Goal: Task Accomplishment & Management: Manage account settings

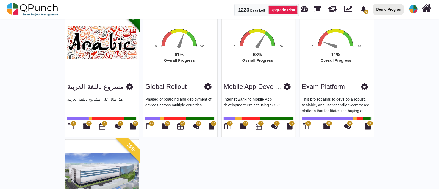
scroll to position [309, 0]
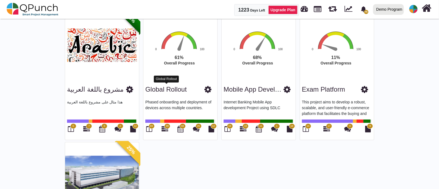
drag, startPoint x: 168, startPoint y: 88, endPoint x: 42, endPoint y: 99, distance: 126.0
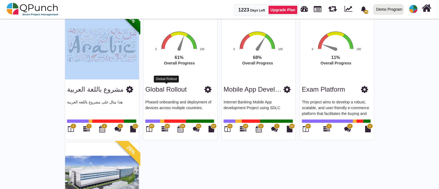
drag, startPoint x: 164, startPoint y: 92, endPoint x: 52, endPoint y: 81, distance: 112.4
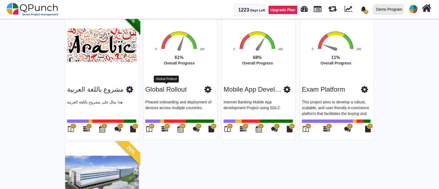
click at [161, 87] on link "Global Rollout" at bounding box center [165, 89] width 41 height 7
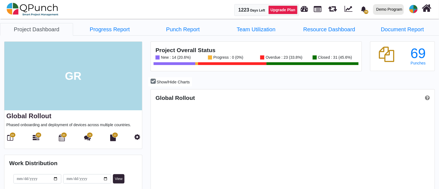
scroll to position [125, 283]
click at [120, 25] on link "Progress Report" at bounding box center [109, 29] width 73 height 13
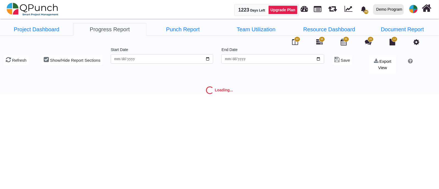
type input "**********"
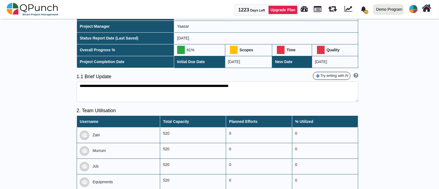
scroll to position [103, 0]
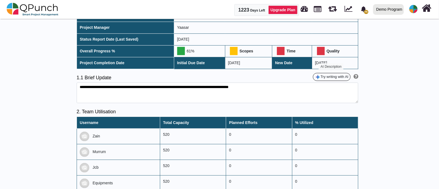
click at [343, 77] on button "Try writing with AI" at bounding box center [332, 77] width 38 height 8
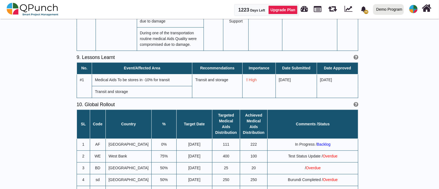
scroll to position [927, 0]
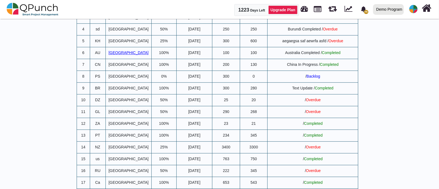
type textarea "**********"
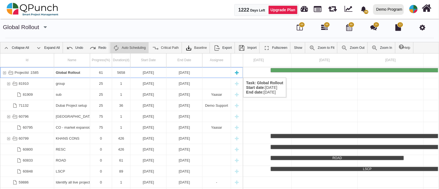
click at [238, 72] on div "New task" at bounding box center [237, 72] width 8 height 11
select select "**"
select select "*"
select select "****"
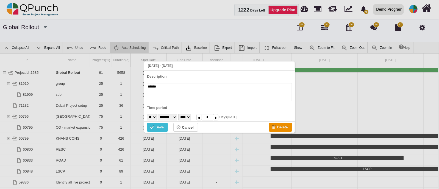
type textarea "*******"
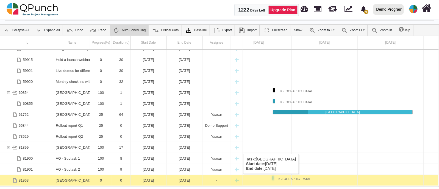
scroll to position [963, 0]
click at [71, 182] on div "[GEOGRAPHIC_DATA]" at bounding box center [72, 180] width 32 height 11
click at [70, 182] on div "[GEOGRAPHIC_DATA]" at bounding box center [72, 180] width 32 height 11
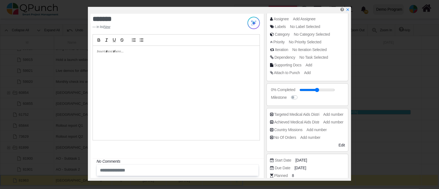
scroll to position [0, 0]
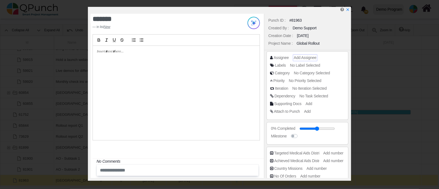
click at [298, 60] on span "Add Assignee" at bounding box center [305, 58] width 23 height 4
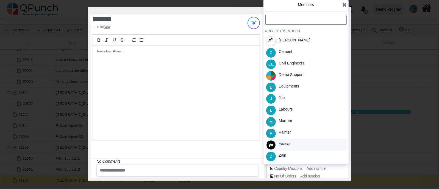
click at [297, 144] on div "Yaasar" at bounding box center [305, 145] width 81 height 12
click at [344, 3] on icon at bounding box center [344, 4] width 4 height 5
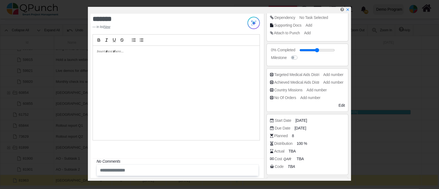
scroll to position [105, 0]
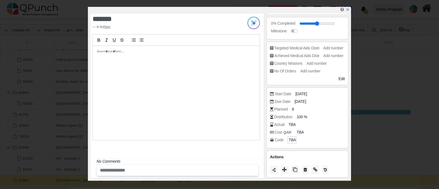
click at [290, 141] on icon "TBA" at bounding box center [292, 140] width 7 height 4
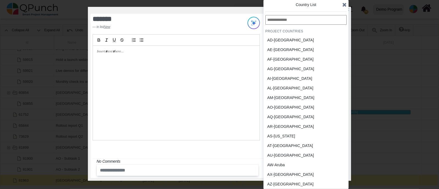
click at [283, 23] on input "text" at bounding box center [305, 20] width 81 height 10
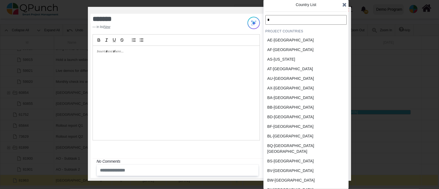
type input "*"
click at [349, 12] on icon "x" at bounding box center [347, 10] width 4 height 4
type input "**"
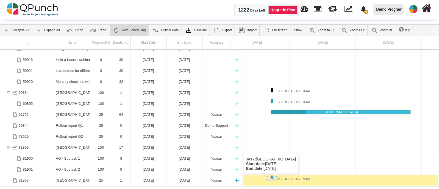
click at [234, 179] on div "New task" at bounding box center [237, 180] width 8 height 11
type textarea "********"
select select "**"
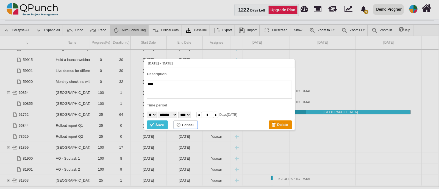
click at [180, 128] on div "Cancel" at bounding box center [178, 126] width 5 height 6
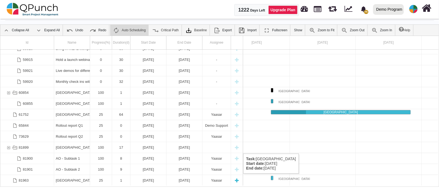
click at [140, 179] on div "[DATE]" at bounding box center [148, 180] width 32 height 11
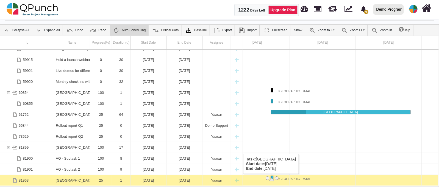
click at [140, 179] on div "[DATE]" at bounding box center [148, 180] width 32 height 11
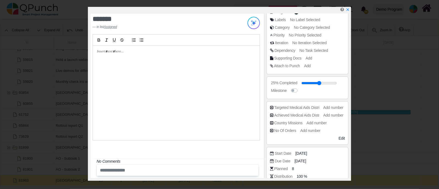
scroll to position [103, 0]
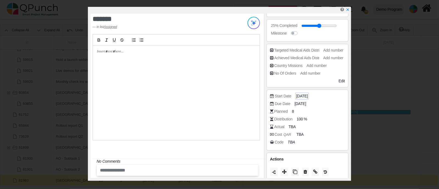
click at [306, 96] on span "[DATE]" at bounding box center [302, 96] width 12 height 6
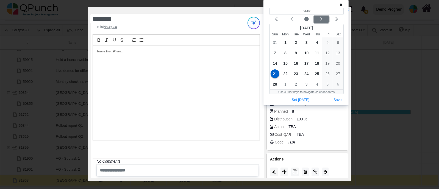
click at [319, 20] on div "Next month" at bounding box center [321, 19] width 13 height 5
click at [335, 21] on icon "chevron double left" at bounding box center [336, 19] width 4 height 4
click at [334, 21] on icon "chevron double left" at bounding box center [336, 19] width 4 height 4
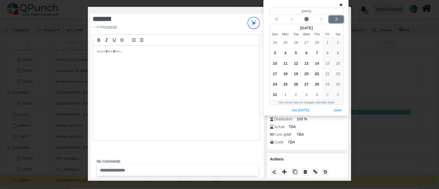
click at [334, 21] on icon "chevron double left" at bounding box center [336, 19] width 4 height 4
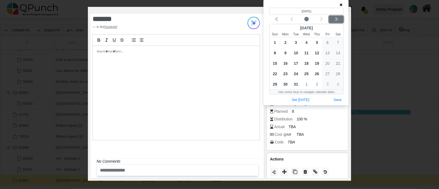
click at [334, 21] on icon "chevron double left" at bounding box center [336, 19] width 4 height 4
click at [334, 21] on div "Next year" at bounding box center [336, 19] width 13 height 5
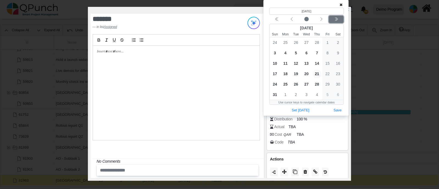
click at [333, 21] on div "Next year" at bounding box center [336, 19] width 13 height 5
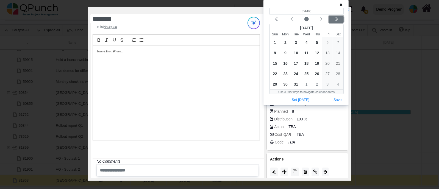
click at [333, 21] on div "Next year" at bounding box center [336, 19] width 13 height 5
click at [331, 21] on div "Next year" at bounding box center [336, 19] width 13 height 5
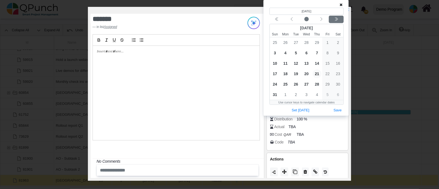
click at [328, 23] on div "Calendar navigation" at bounding box center [307, 19] width 74 height 7
click at [331, 22] on button "Next year" at bounding box center [336, 19] width 15 height 7
click at [323, 20] on icon "chevron left" at bounding box center [321, 19] width 4 height 4
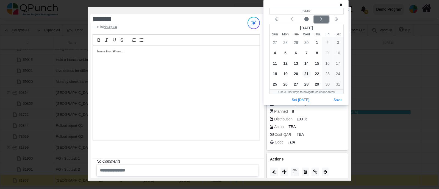
click at [323, 20] on icon "chevron left" at bounding box center [321, 19] width 4 height 4
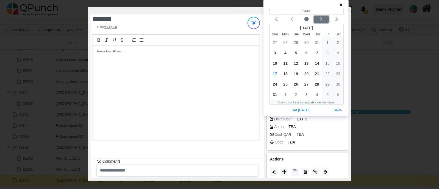
click at [323, 20] on icon "chevron left" at bounding box center [321, 19] width 4 height 4
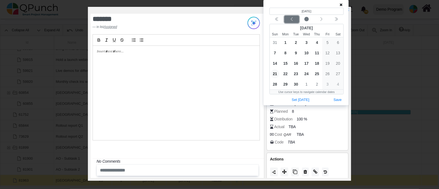
click at [295, 16] on button "Previous month" at bounding box center [291, 19] width 15 height 7
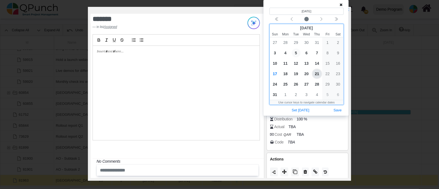
click at [297, 51] on span "5" at bounding box center [296, 53] width 9 height 9
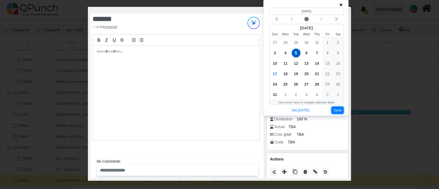
click at [334, 108] on button "Save" at bounding box center [338, 110] width 12 height 7
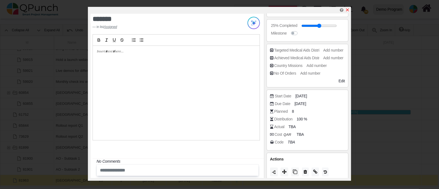
click at [349, 12] on link at bounding box center [347, 10] width 4 height 5
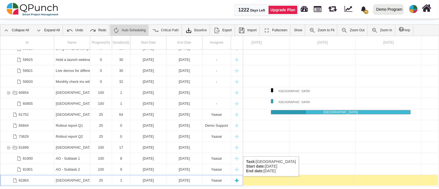
click at [74, 182] on div "[GEOGRAPHIC_DATA]" at bounding box center [72, 180] width 32 height 11
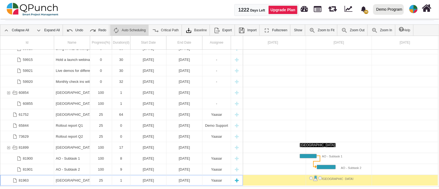
click at [74, 182] on div "[GEOGRAPHIC_DATA]" at bounding box center [72, 180] width 32 height 11
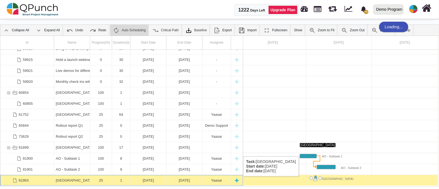
click at [236, 181] on div "New task" at bounding box center [237, 180] width 8 height 11
type textarea "********"
select select "*"
select select "****"
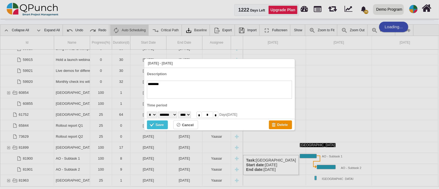
scroll to position [963, 0]
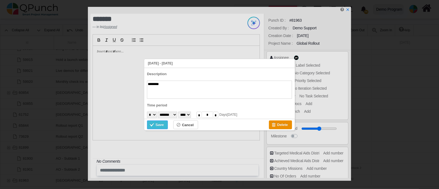
click at [157, 125] on div "Save" at bounding box center [160, 125] width 8 height 6
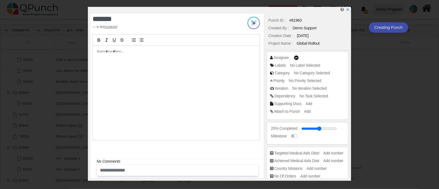
scroll to position [974, 0]
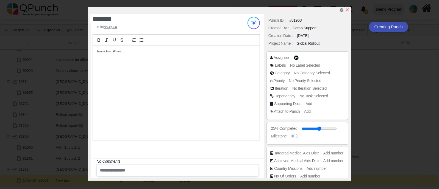
click at [348, 9] on icon "x" at bounding box center [347, 10] width 4 height 4
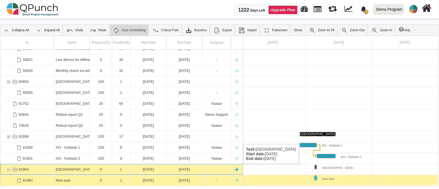
click at [238, 170] on div "New task" at bounding box center [237, 169] width 8 height 11
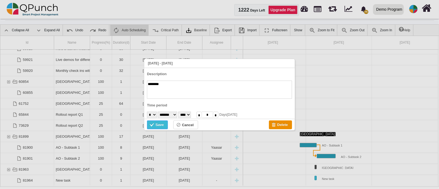
click at [151, 126] on div "Save" at bounding box center [153, 126] width 6 height 6
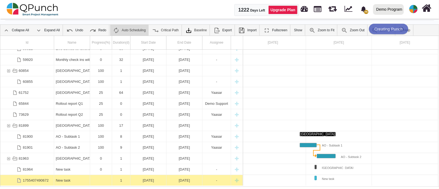
scroll to position [985, 0]
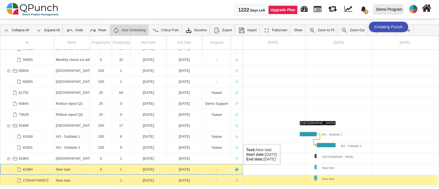
click at [58, 170] on div "New task" at bounding box center [72, 169] width 32 height 11
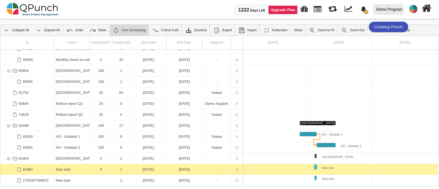
click at [58, 170] on div "New task" at bounding box center [72, 169] width 32 height 11
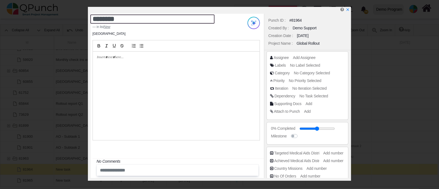
click at [132, 16] on textarea "********" at bounding box center [152, 19] width 124 height 9
click at [133, 16] on textarea "********" at bounding box center [152, 19] width 124 height 9
type textarea "****"
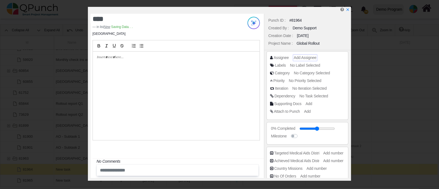
click at [300, 56] on span "Add Assignee" at bounding box center [305, 58] width 23 height 4
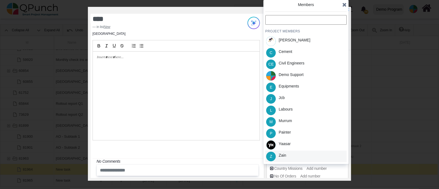
click at [287, 157] on div "Zain" at bounding box center [282, 157] width 11 height 12
click at [345, 3] on icon at bounding box center [344, 4] width 4 height 5
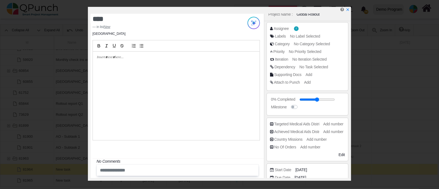
scroll to position [30, 0]
click at [338, 122] on span "Add number" at bounding box center [334, 123] width 20 height 4
click at [338, 122] on input "*" at bounding box center [334, 123] width 19 height 5
click at [328, 125] on input "*" at bounding box center [334, 123] width 19 height 5
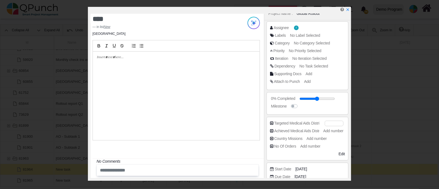
click at [328, 125] on input "*" at bounding box center [334, 123] width 19 height 5
type input "**"
click at [329, 130] on span "Add number" at bounding box center [334, 131] width 20 height 4
click at [329, 130] on input "number" at bounding box center [334, 131] width 19 height 5
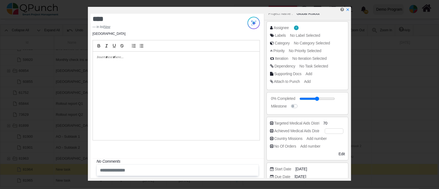
type input "**"
click at [333, 141] on div "Country Missions Add number" at bounding box center [307, 140] width 75 height 8
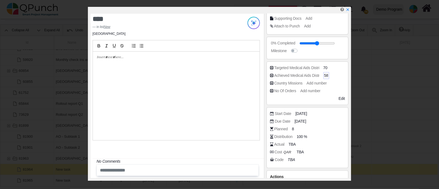
scroll to position [105, 0]
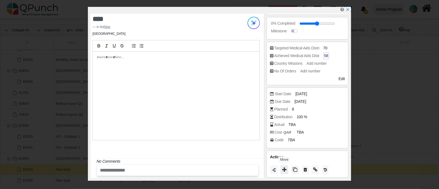
click at [284, 168] on icon at bounding box center [284, 170] width 4 height 4
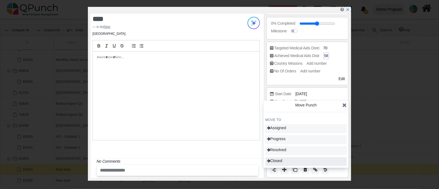
click at [286, 164] on div "Closed" at bounding box center [305, 161] width 81 height 9
type input "***"
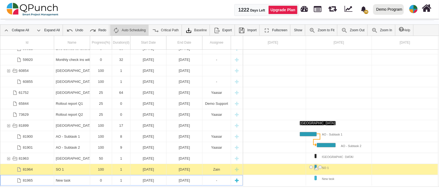
scroll to position [985, 0]
click at [72, 178] on div "New task" at bounding box center [72, 180] width 32 height 11
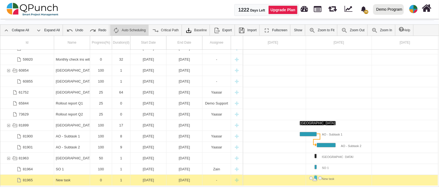
click at [72, 178] on div "New task" at bounding box center [72, 180] width 32 height 11
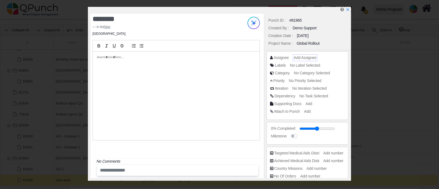
click at [298, 56] on span "Add Assignee" at bounding box center [305, 58] width 23 height 4
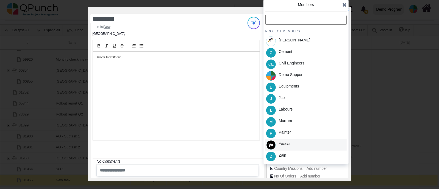
click at [279, 148] on div "Yaasar" at bounding box center [285, 145] width 16 height 12
click at [343, 6] on icon at bounding box center [344, 4] width 4 height 5
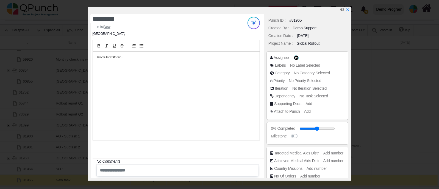
scroll to position [105, 0]
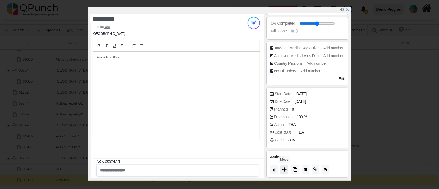
click at [282, 171] on button at bounding box center [285, 170] width 8 height 9
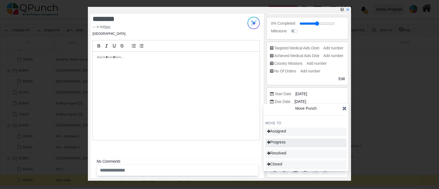
click at [282, 140] on span "Progress" at bounding box center [276, 142] width 19 height 4
type input "**"
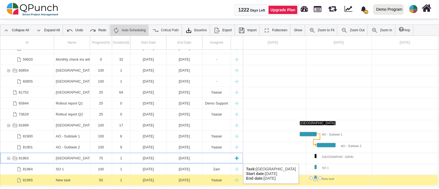
click at [65, 159] on div "[GEOGRAPHIC_DATA]" at bounding box center [72, 158] width 32 height 11
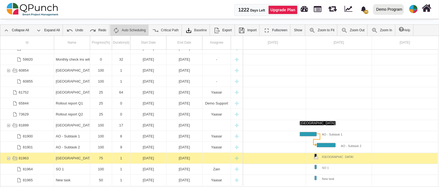
click at [65, 159] on div "[GEOGRAPHIC_DATA]" at bounding box center [72, 158] width 32 height 11
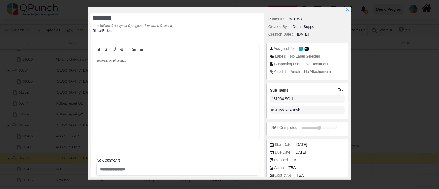
scroll to position [44, 0]
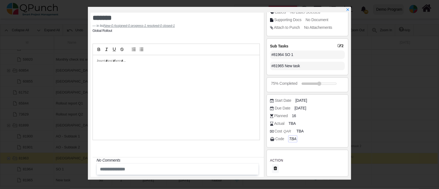
click at [292, 137] on icon "TBA" at bounding box center [292, 139] width 7 height 4
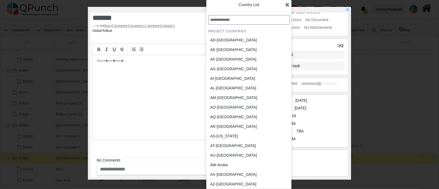
click at [249, 17] on input "text" at bounding box center [248, 20] width 81 height 10
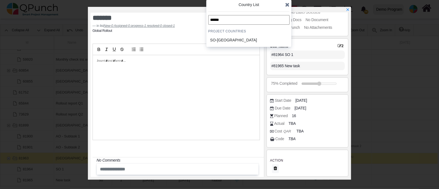
type input "******"
click at [241, 39] on div "SO-[GEOGRAPHIC_DATA]" at bounding box center [235, 40] width 51 height 6
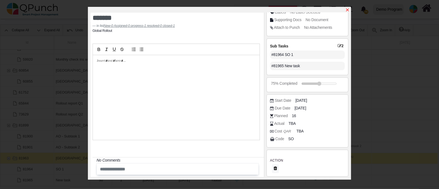
click at [346, 9] on icon "x" at bounding box center [347, 10] width 4 height 4
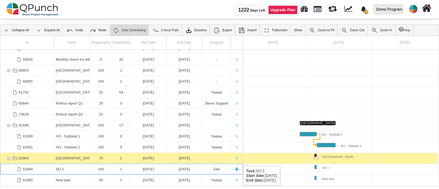
click at [54, 165] on div "SO 1" at bounding box center [72, 169] width 36 height 11
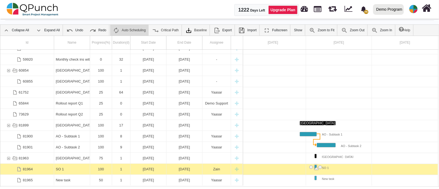
click at [54, 165] on div "SO 1" at bounding box center [72, 169] width 36 height 11
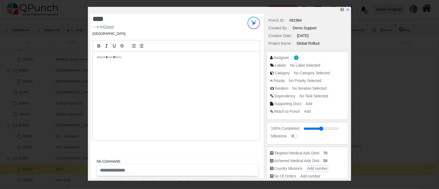
scroll to position [105, 0]
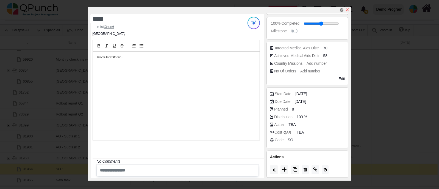
click at [348, 11] on icon "x" at bounding box center [347, 10] width 4 height 4
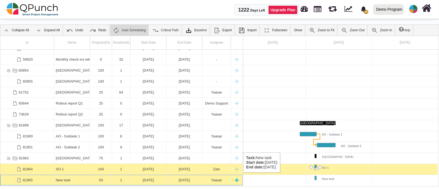
scroll to position [985, 0]
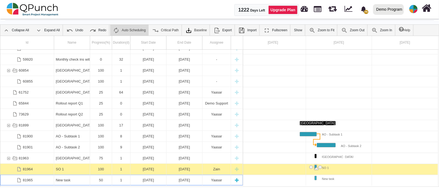
click at [101, 178] on div "50" at bounding box center [101, 180] width 18 height 11
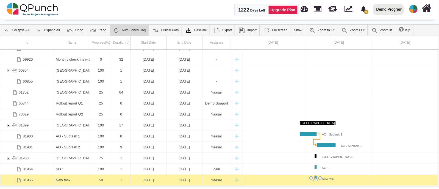
click at [101, 178] on div "50" at bounding box center [101, 180] width 18 height 11
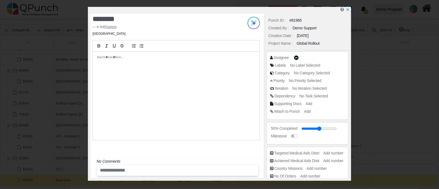
scroll to position [105, 0]
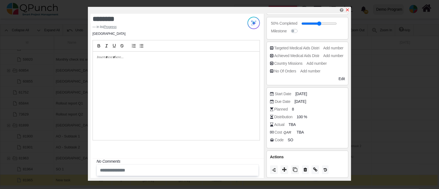
click at [347, 9] on icon "x" at bounding box center [347, 10] width 4 height 4
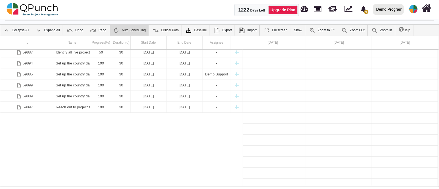
scroll to position [543, 0]
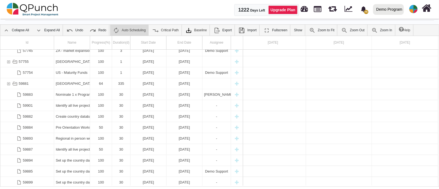
drag, startPoint x: 329, startPoint y: 57, endPoint x: 254, endPoint y: -4, distance: 96.1
click at [254, 0] on html "[DATE] - [DATE] Description ******** Time period * * * * * * * * * ** ** ** ** …" at bounding box center [219, 76] width 439 height 189
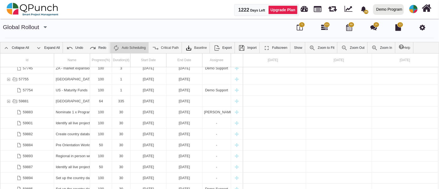
click at [301, 26] on span "71" at bounding box center [302, 25] width 3 height 4
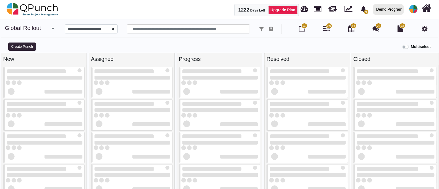
select select "*********"
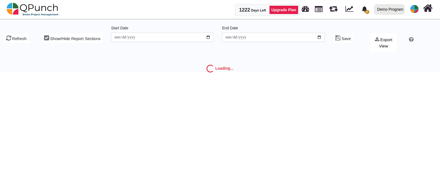
type input "**********"
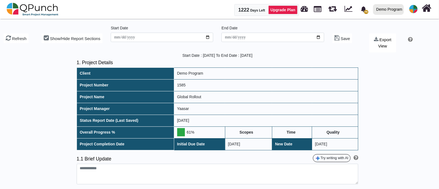
type textarea "**********"
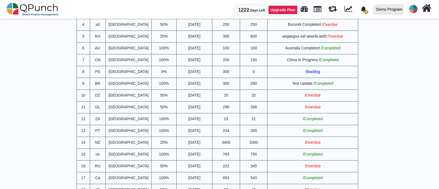
scroll to position [933, 0]
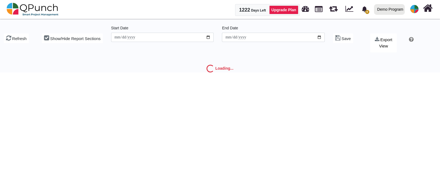
type input "**********"
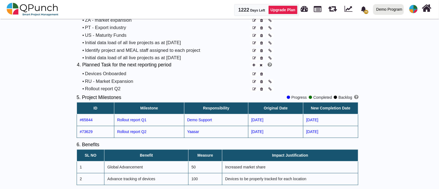
type textarea "**********"
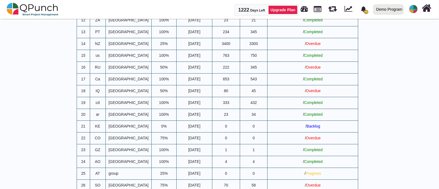
scroll to position [1033, 0]
